Goal: Check status

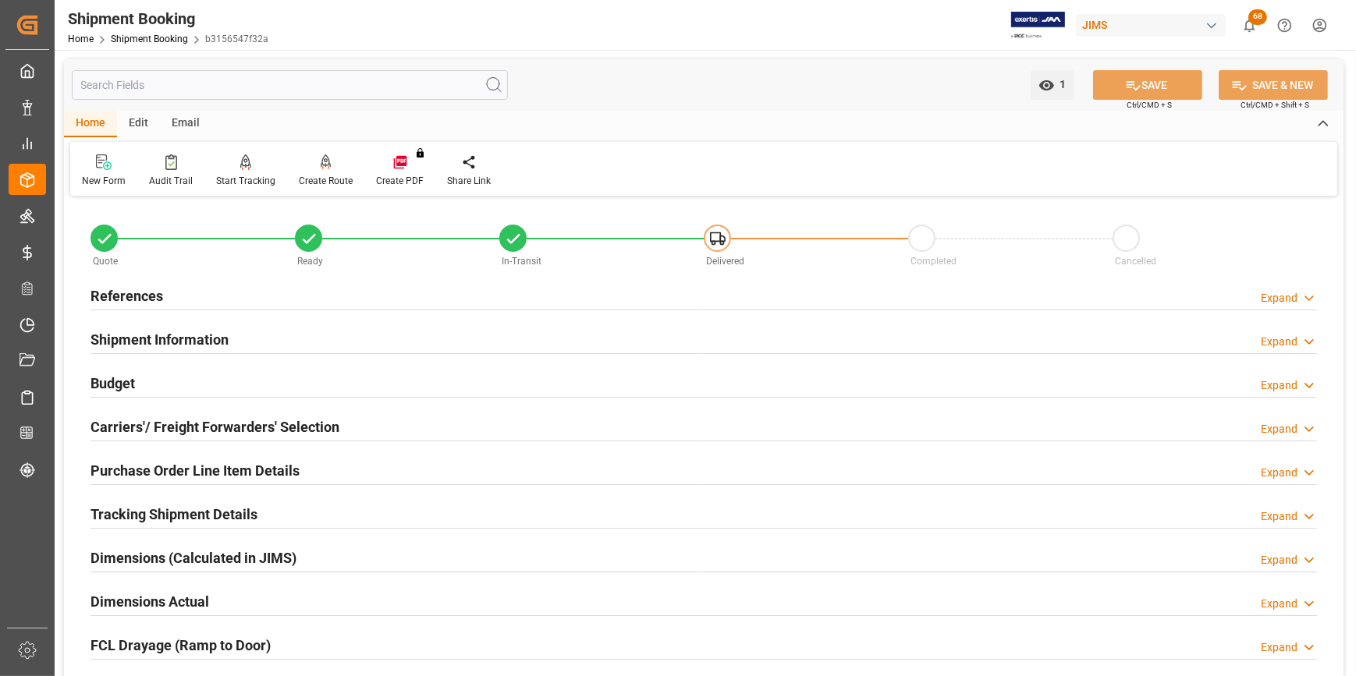
click at [122, 296] on h2 "References" at bounding box center [127, 296] width 73 height 21
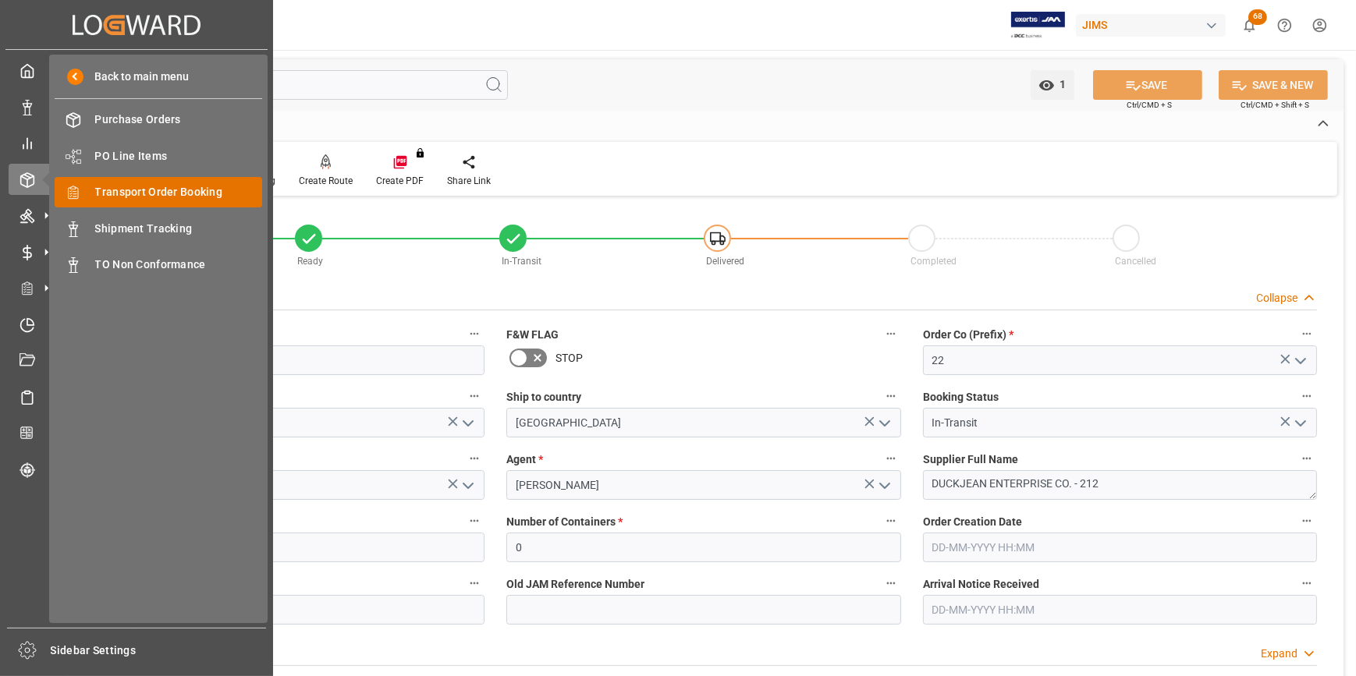
click at [164, 196] on span "Transport Order Booking" at bounding box center [179, 192] width 168 height 16
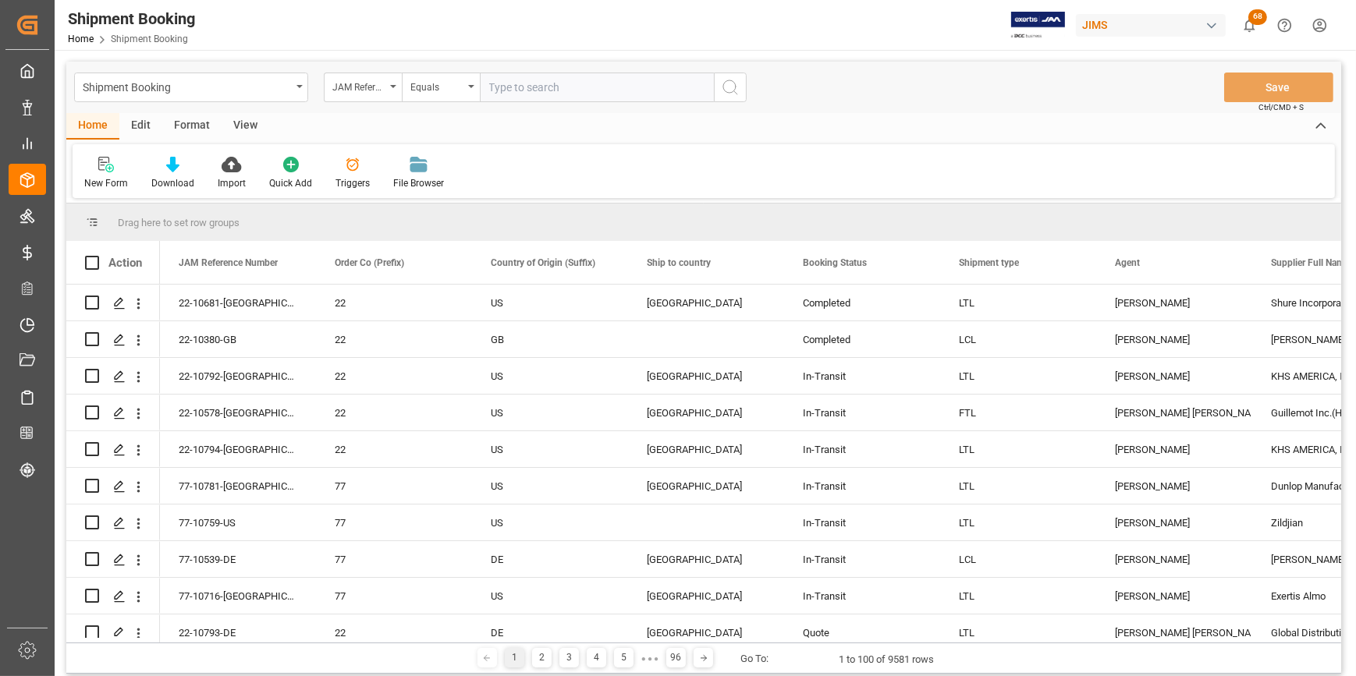
click at [500, 81] on input "text" at bounding box center [597, 88] width 234 height 30
type input "22-10705-ID"
click at [731, 90] on icon "search button" at bounding box center [730, 87] width 19 height 19
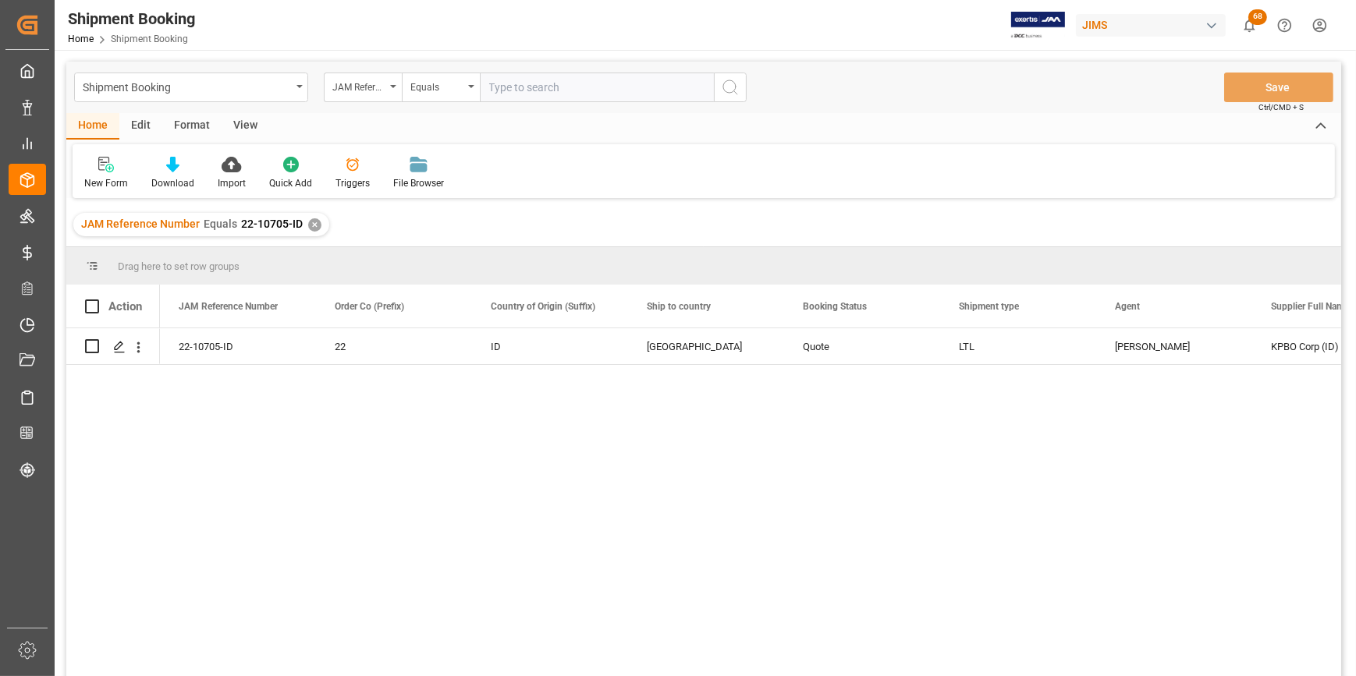
click at [285, 468] on div "22-10705-ID 22 ID [GEOGRAPHIC_DATA] Quote LTL [PERSON_NAME] KPBO Corp (ID) 4002…" at bounding box center [750, 507] width 1181 height 358
click at [112, 350] on div "Press SPACE to select this row." at bounding box center [118, 347] width 23 height 29
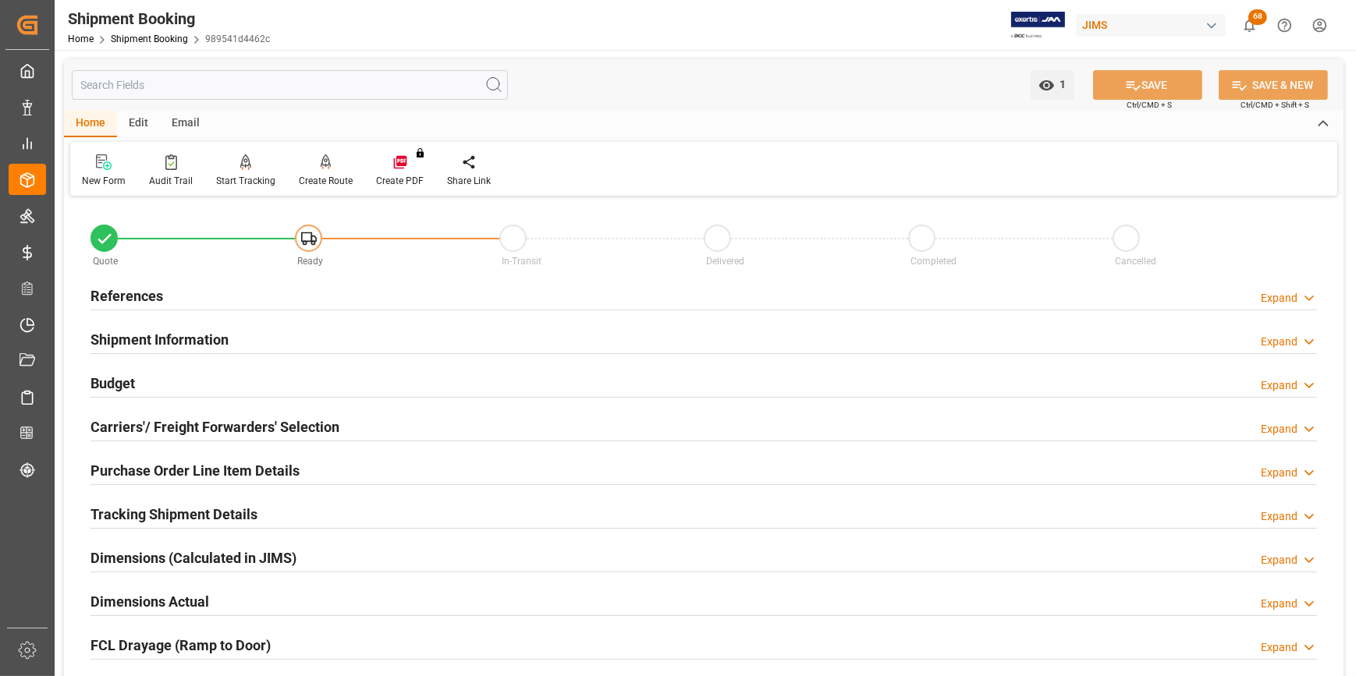
click at [116, 296] on h2 "References" at bounding box center [127, 296] width 73 height 21
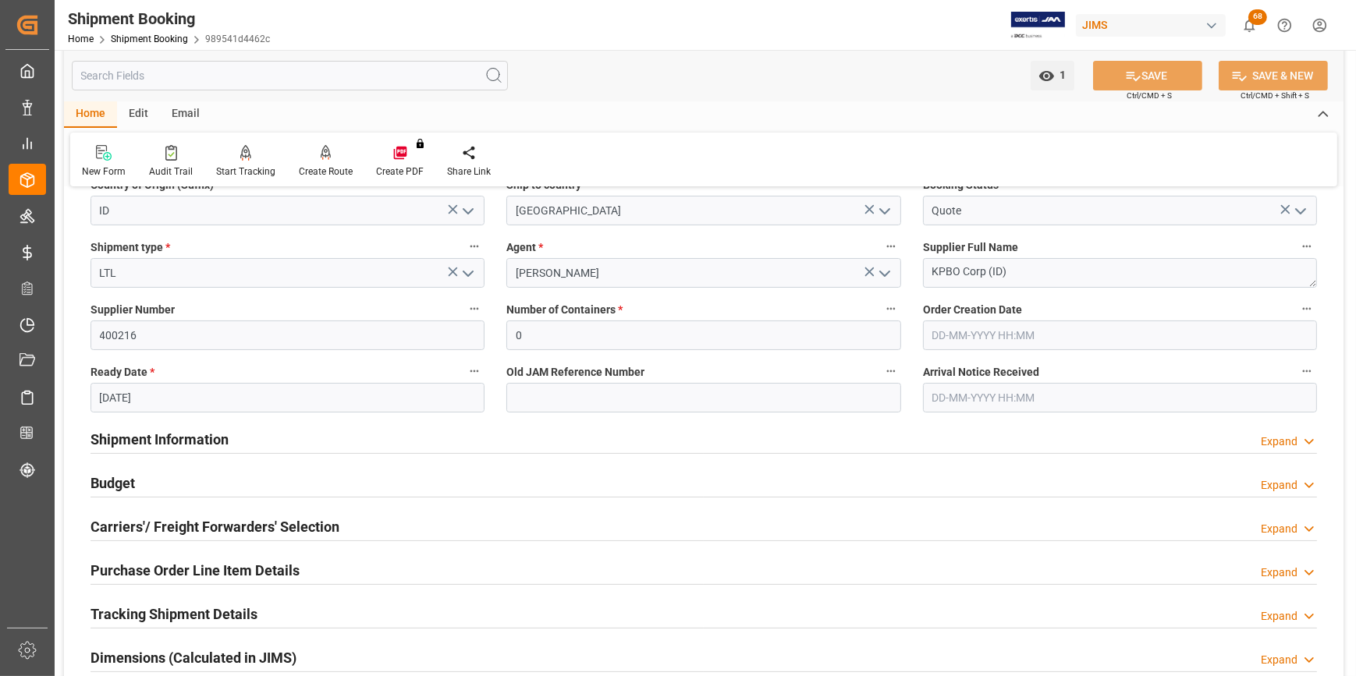
scroll to position [283, 0]
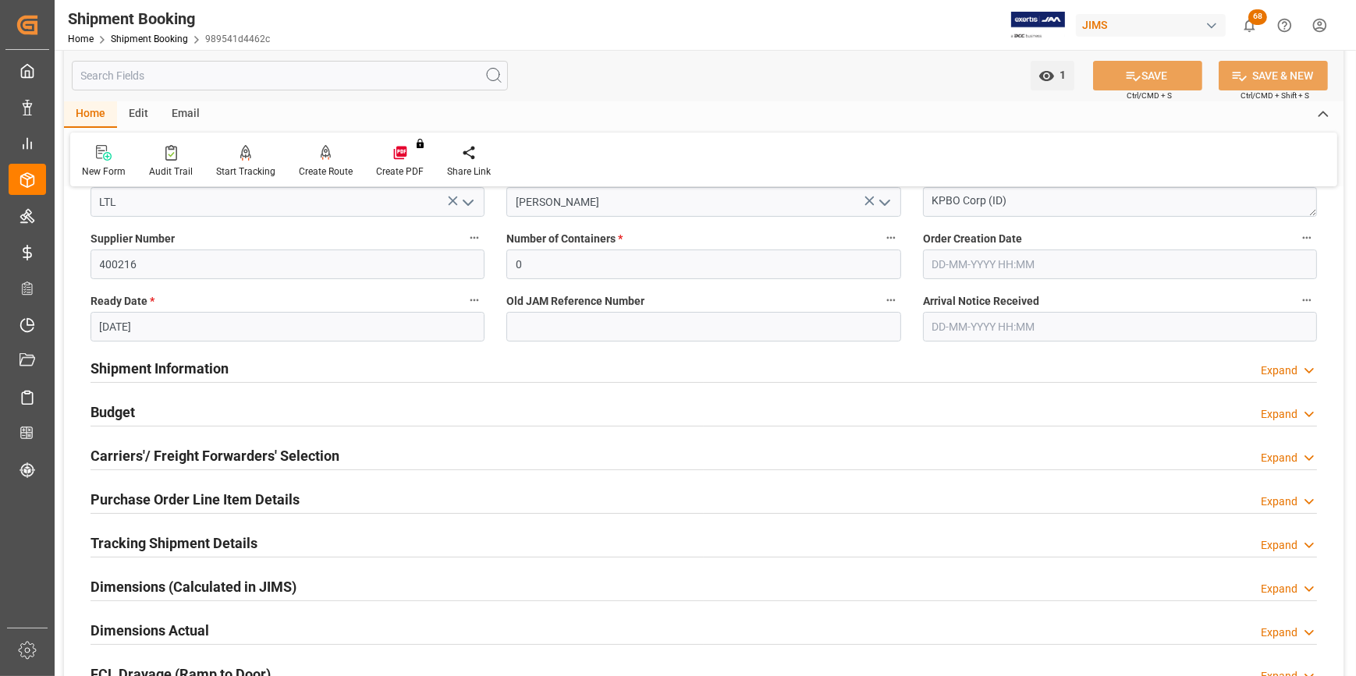
click at [170, 366] on h2 "Shipment Information" at bounding box center [160, 368] width 138 height 21
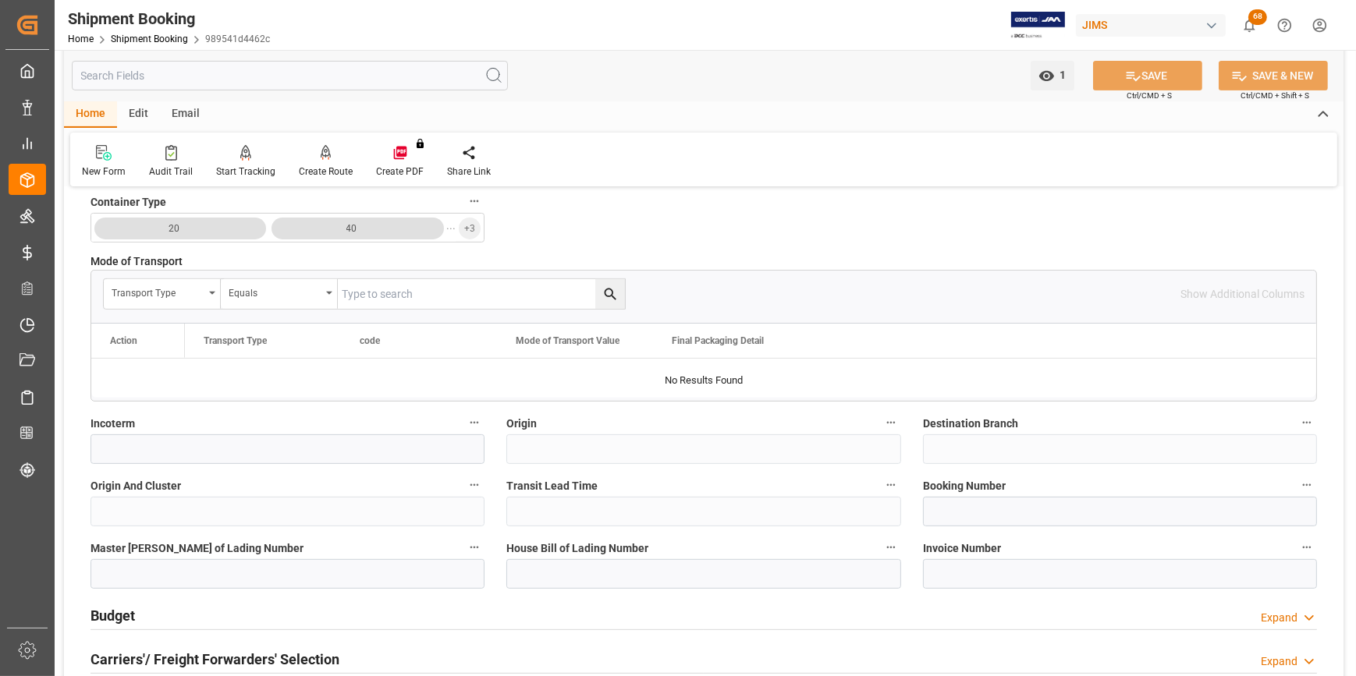
scroll to position [709, 0]
click at [120, 446] on input at bounding box center [288, 450] width 394 height 30
paste input "FOB [GEOGRAPHIC_DATA],[GEOGRAPHIC_DATA]"
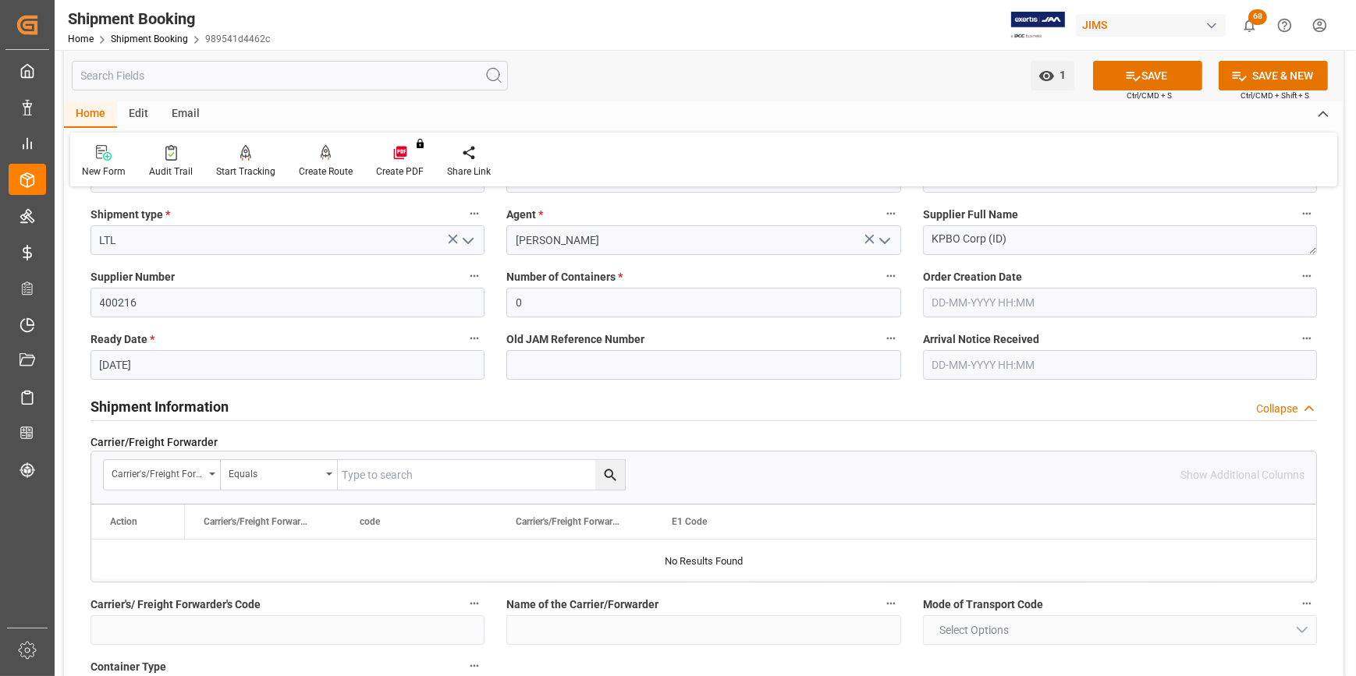
scroll to position [212, 0]
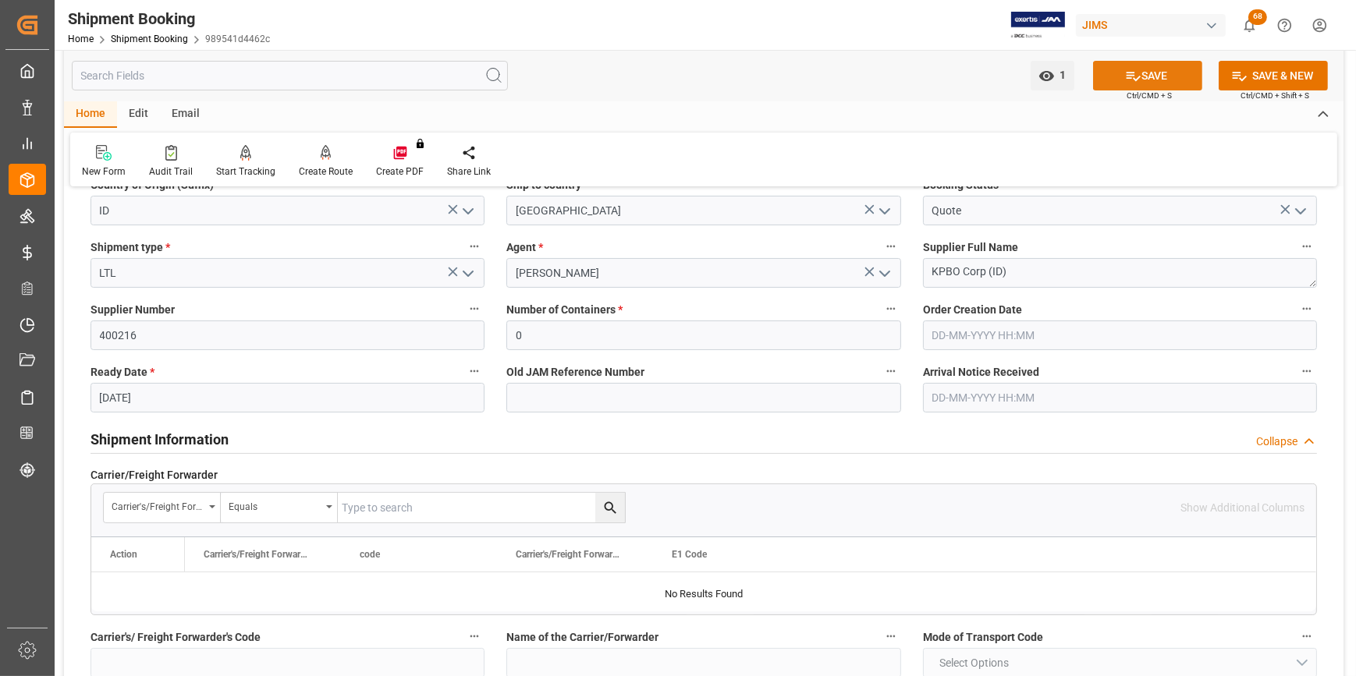
type input "FOB [GEOGRAPHIC_DATA],[GEOGRAPHIC_DATA]"
click at [1159, 78] on button "SAVE" at bounding box center [1147, 76] width 109 height 30
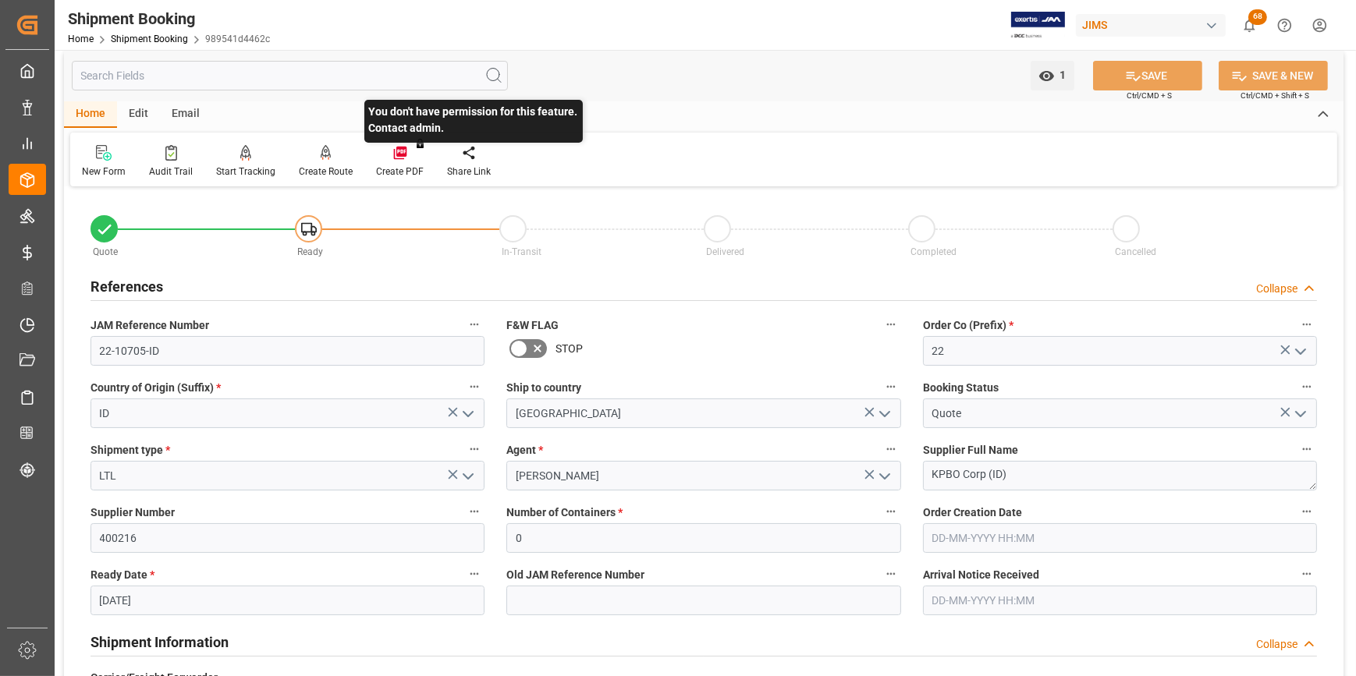
scroll to position [0, 0]
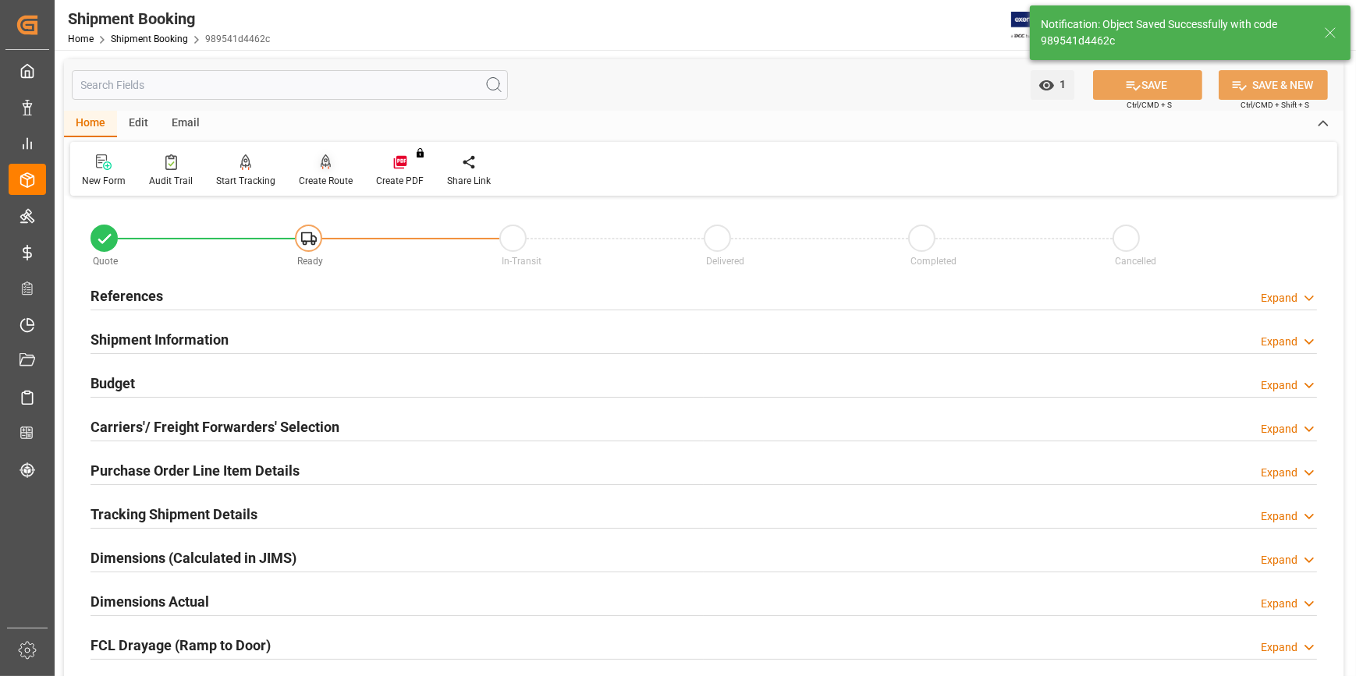
click at [311, 171] on div "Create Route" at bounding box center [325, 171] width 77 height 34
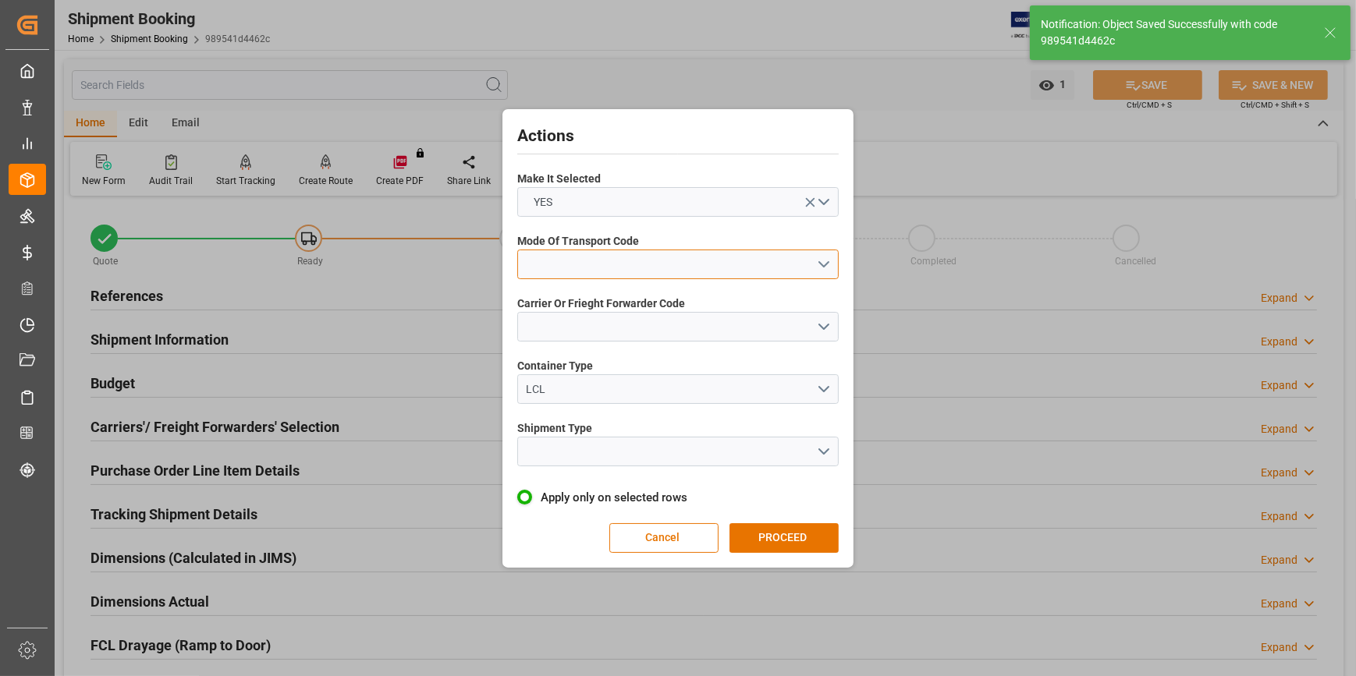
click at [562, 258] on button "open menu" at bounding box center [677, 265] width 321 height 30
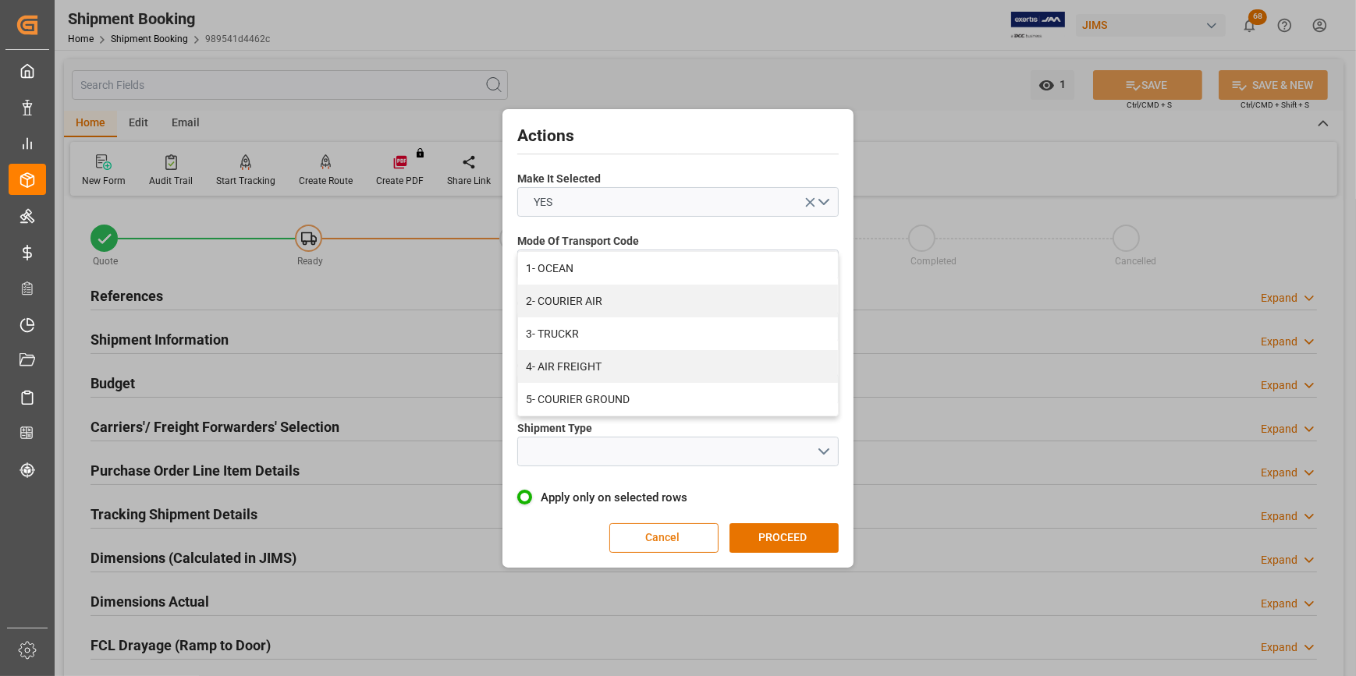
click at [640, 541] on button "Cancel" at bounding box center [663, 539] width 109 height 30
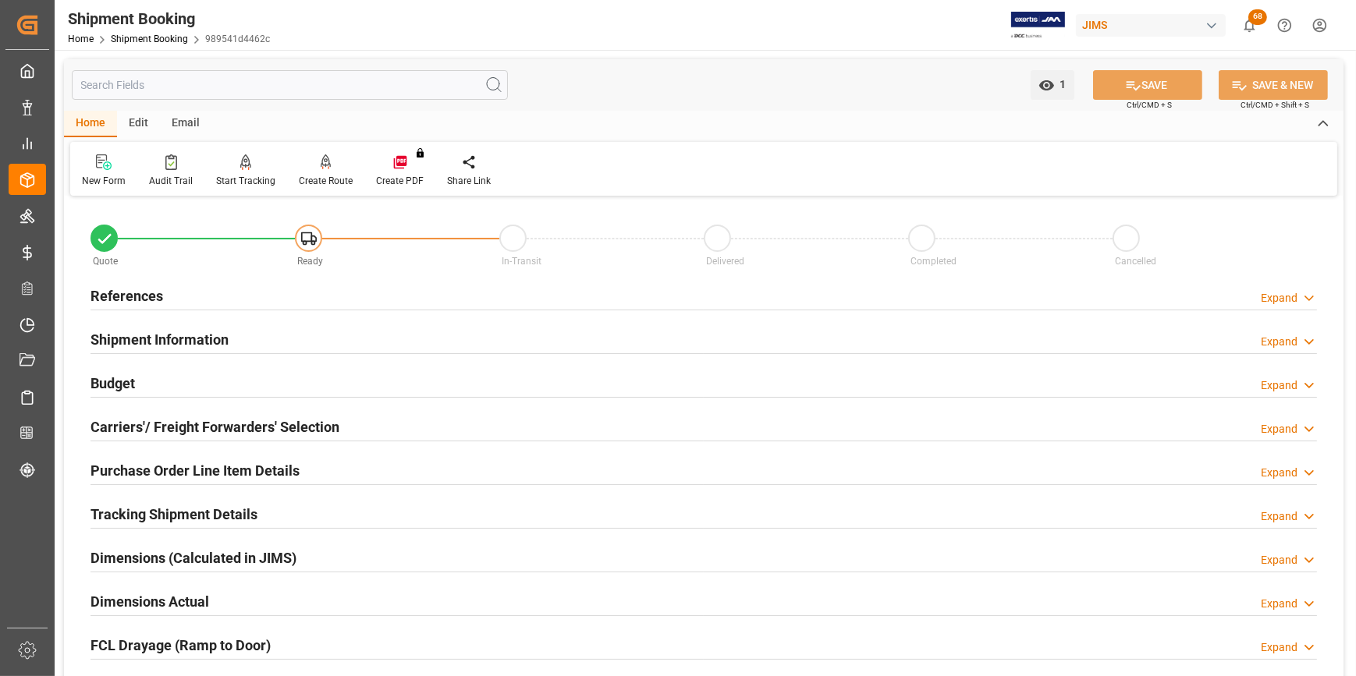
click at [156, 335] on h2 "Shipment Information" at bounding box center [160, 339] width 138 height 21
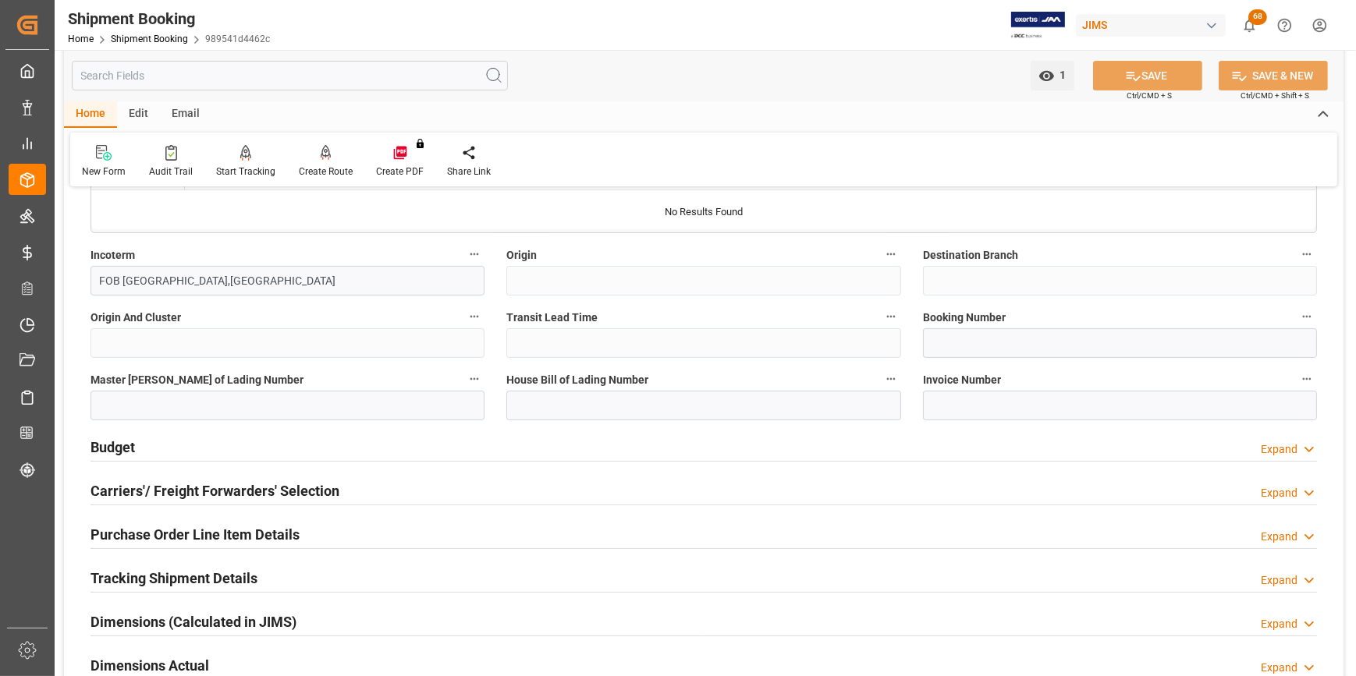
scroll to position [567, 0]
click at [147, 495] on h2 "Carriers'/ Freight Forwarders' Selection" at bounding box center [215, 490] width 249 height 21
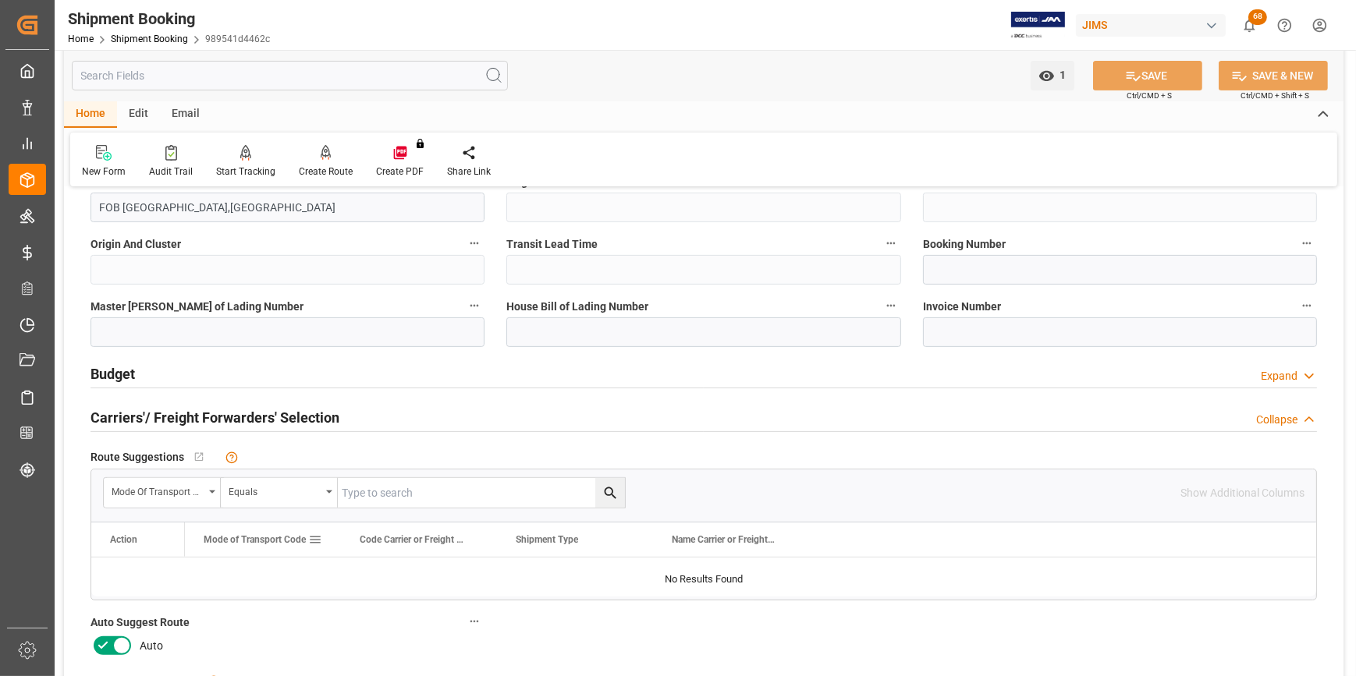
scroll to position [709, 0]
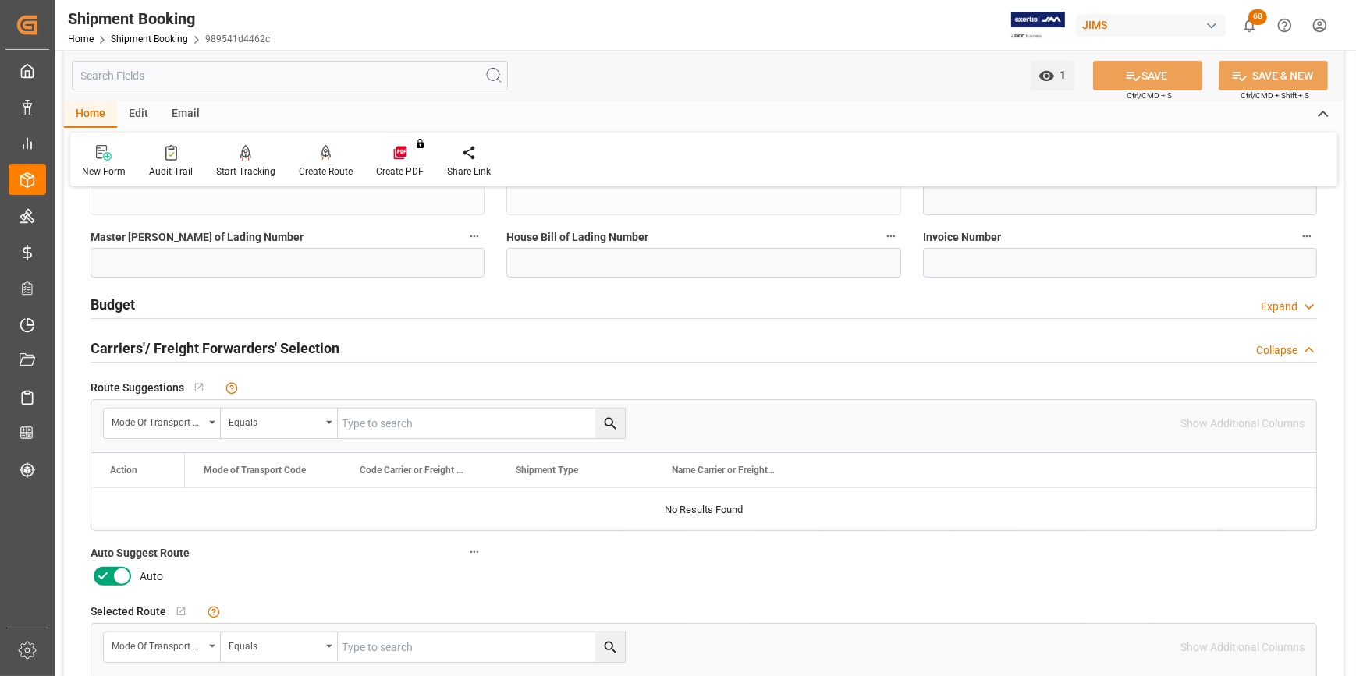
click at [122, 578] on icon at bounding box center [121, 576] width 19 height 19
click at [0, 0] on input "checkbox" at bounding box center [0, 0] width 0 height 0
click at [1126, 81] on icon at bounding box center [1133, 76] width 16 height 16
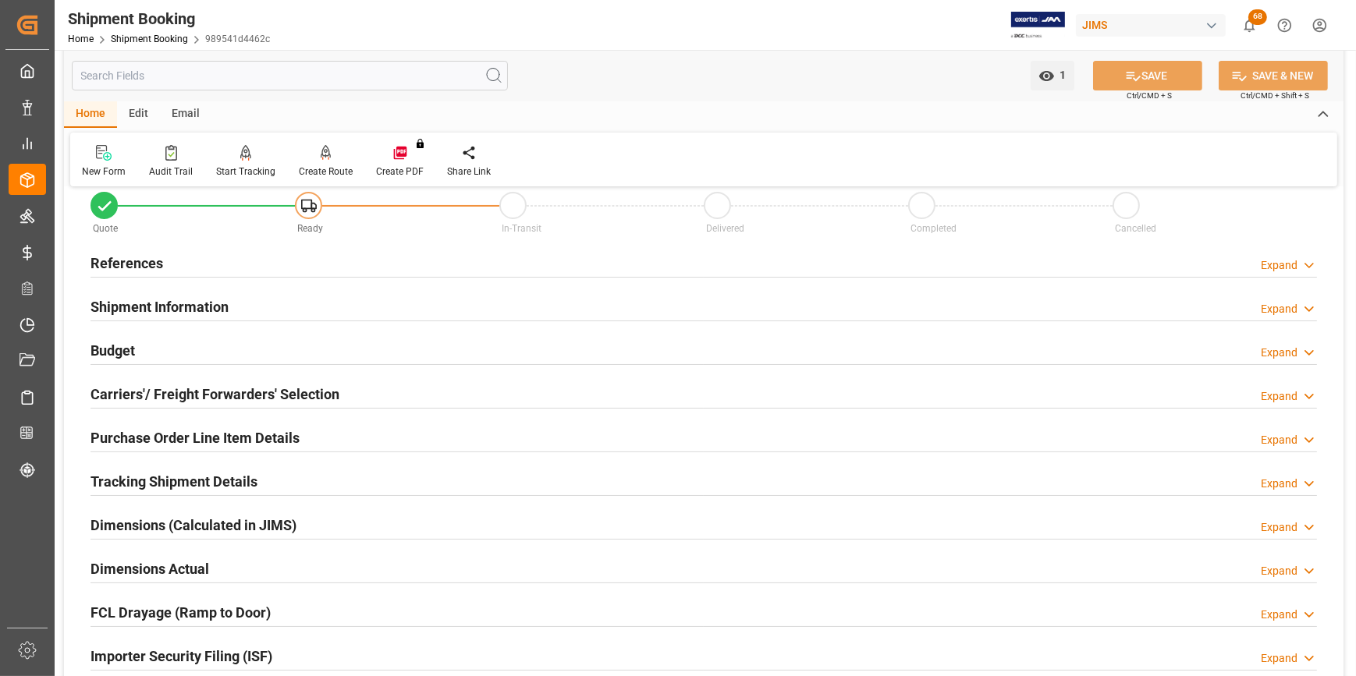
scroll to position [0, 0]
